Goal: Check status: Check status

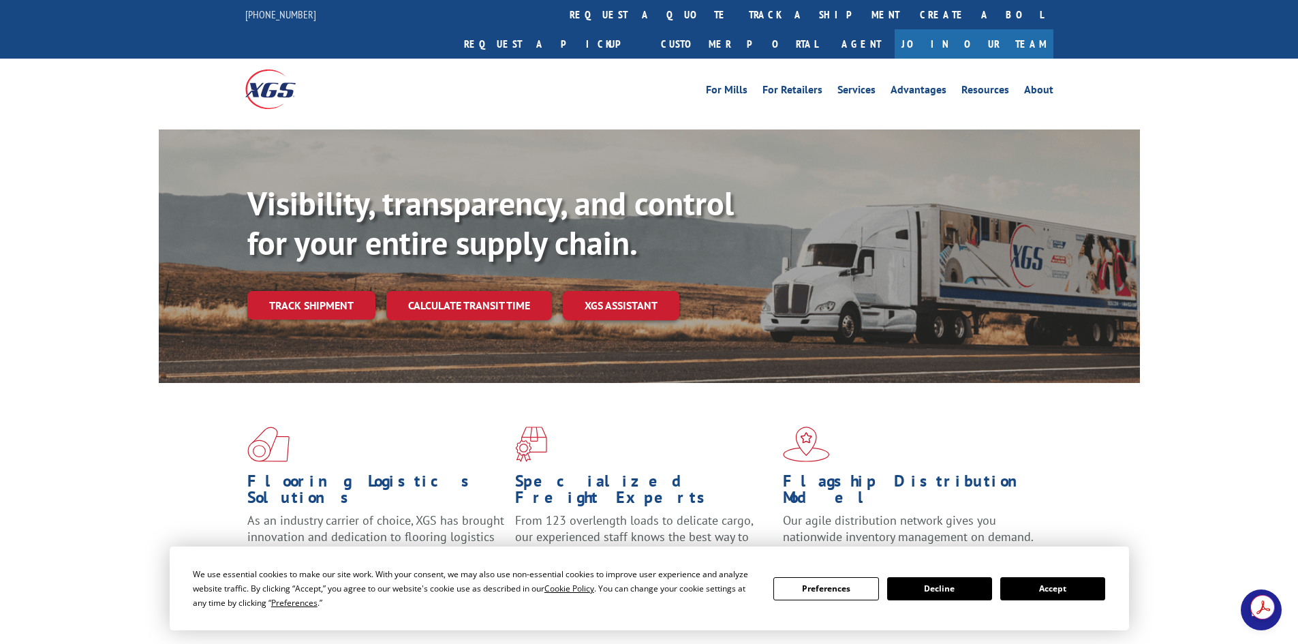
click at [739, 12] on link "track a shipment" at bounding box center [824, 14] width 171 height 29
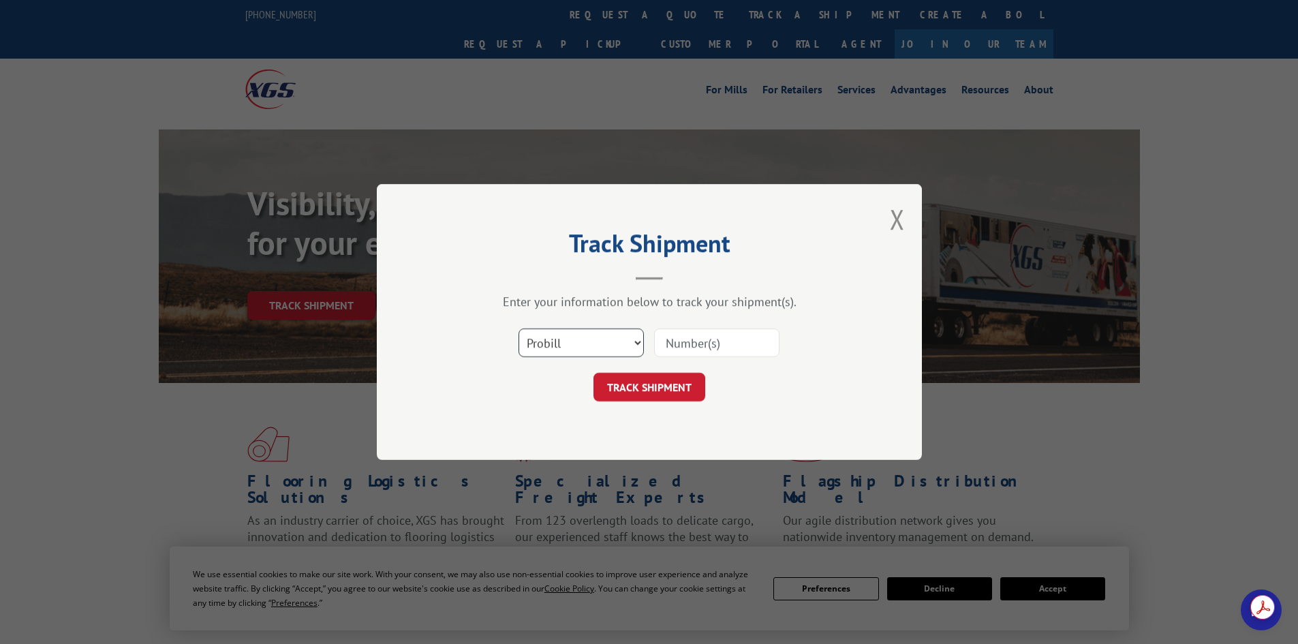
click at [546, 346] on select "Select category... Probill BOL PO" at bounding box center [581, 343] width 125 height 29
click at [546, 345] on select "Select category... Probill BOL PO" at bounding box center [581, 343] width 125 height 29
click at [899, 219] on button "Close modal" at bounding box center [897, 219] width 15 height 36
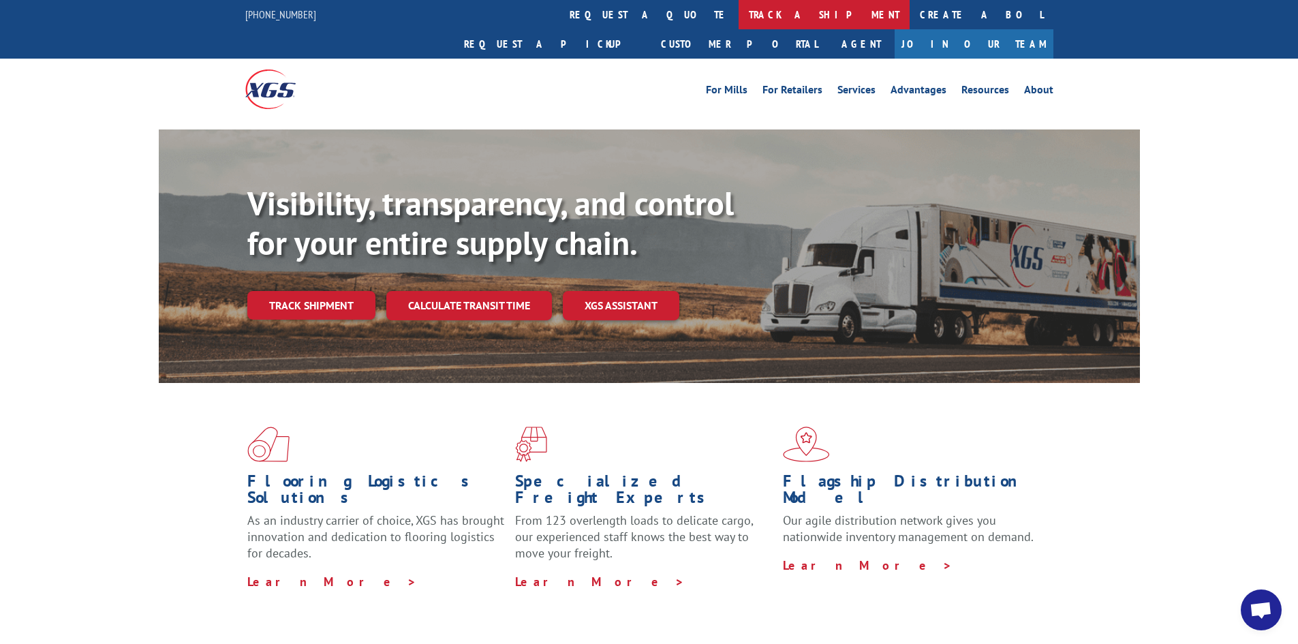
click at [739, 15] on link "track a shipment" at bounding box center [824, 14] width 171 height 29
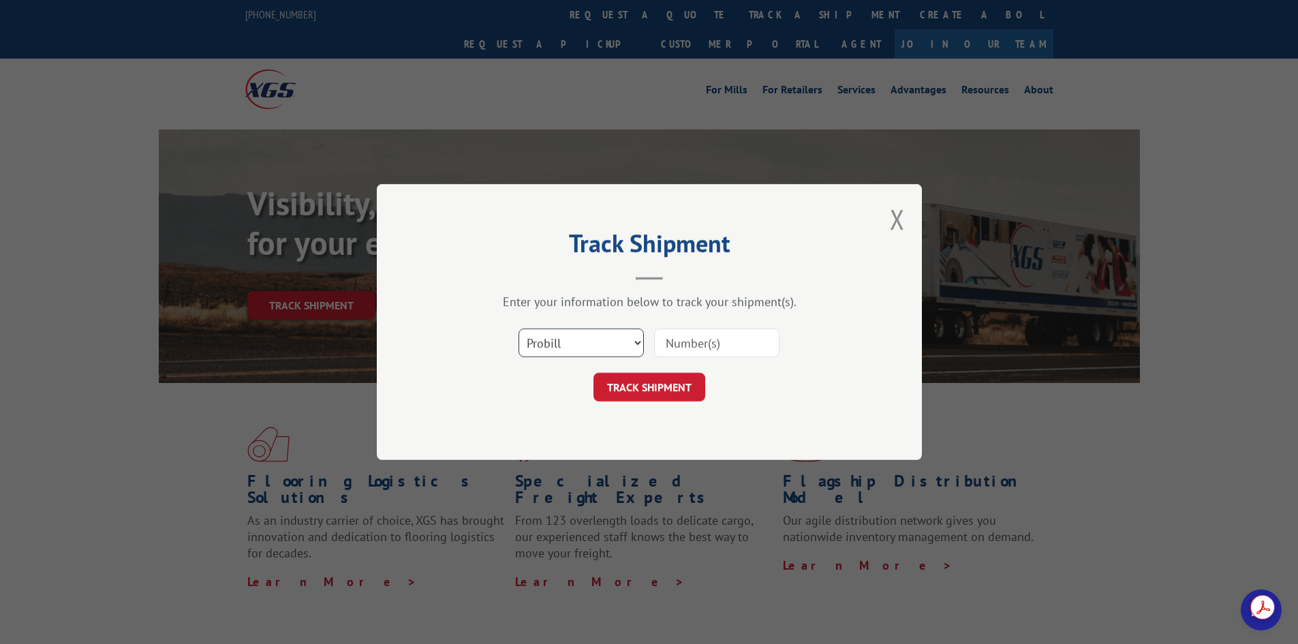
click at [596, 339] on select "Select category... Probill BOL PO" at bounding box center [581, 343] width 125 height 29
click at [519, 329] on select "Select category... Probill BOL PO" at bounding box center [581, 343] width 125 height 29
click at [656, 382] on button "TRACK SHIPMENT" at bounding box center [650, 387] width 112 height 29
click at [580, 342] on select "Select category... Probill BOL PO" at bounding box center [581, 343] width 125 height 29
select select "bol"
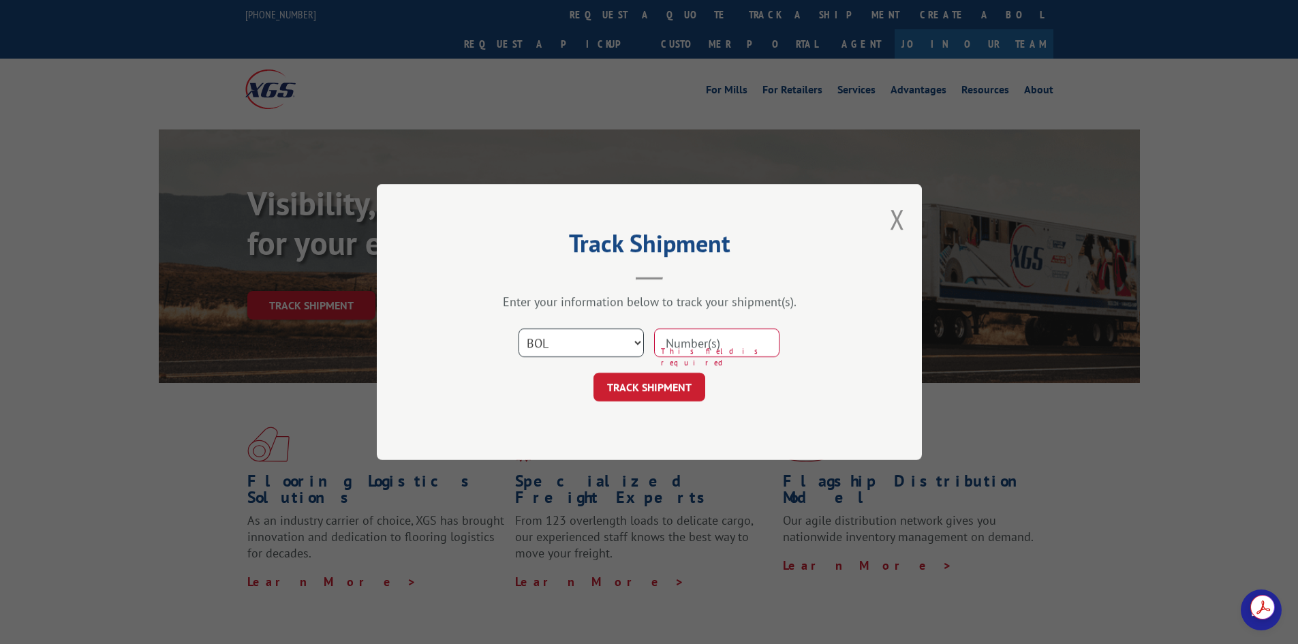
click at [519, 329] on select "Select category... Probill BOL PO" at bounding box center [581, 343] width 125 height 29
click at [678, 383] on button "TRACK SHIPMENT" at bounding box center [650, 387] width 112 height 29
click at [896, 219] on button "Close modal" at bounding box center [897, 219] width 15 height 36
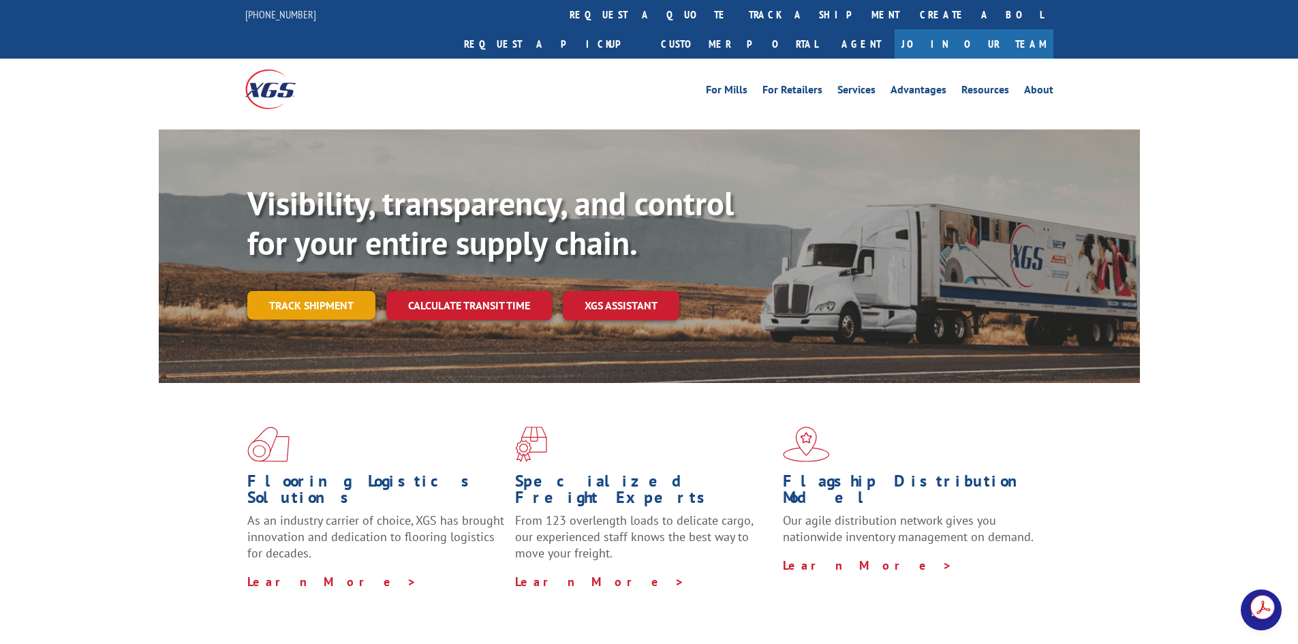
click at [322, 291] on link "Track shipment" at bounding box center [311, 305] width 128 height 29
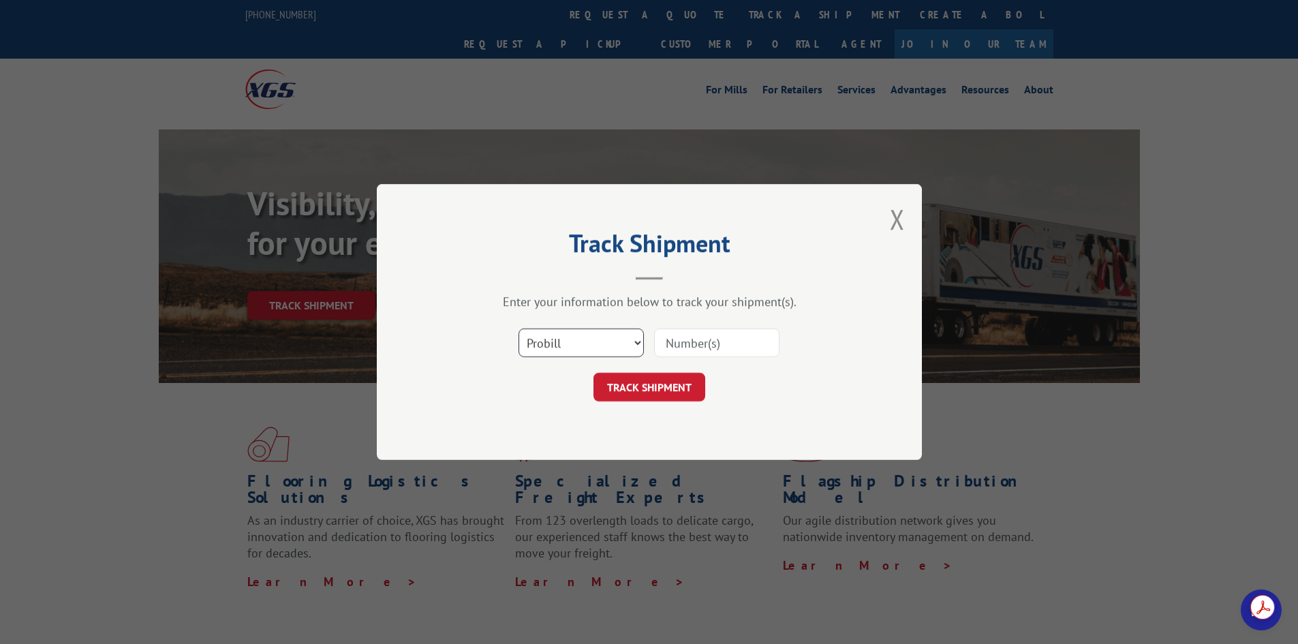
click at [589, 348] on select "Select category... Probill BOL PO" at bounding box center [581, 343] width 125 height 29
click at [863, 264] on div "Track Shipment Enter your information below to track your shipment(s). Select c…" at bounding box center [649, 322] width 545 height 276
click at [714, 348] on input at bounding box center [716, 343] width 125 height 29
click at [735, 344] on input at bounding box center [716, 343] width 125 height 29
type input "16949597"
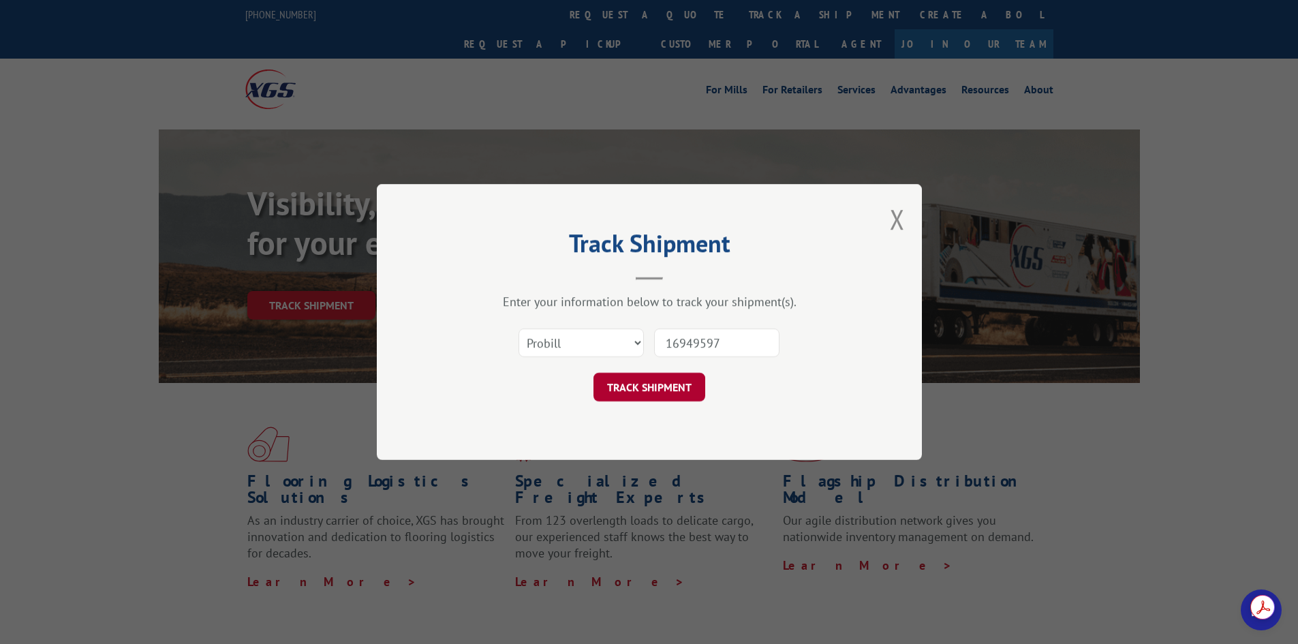
click at [635, 386] on button "TRACK SHIPMENT" at bounding box center [650, 387] width 112 height 29
